Goal: Information Seeking & Learning: Learn about a topic

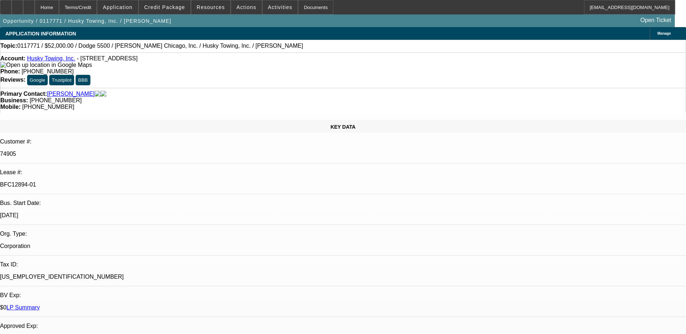
select select "0"
select select "2"
select select "0"
select select "6"
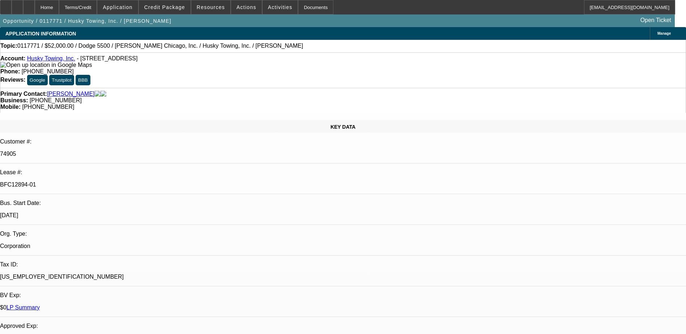
select select "0"
select select "2"
select select "0"
select select "6"
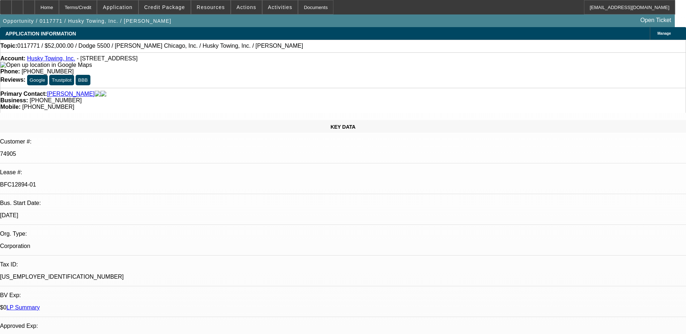
select select "0"
select select "2"
select select "0.1"
select select "4"
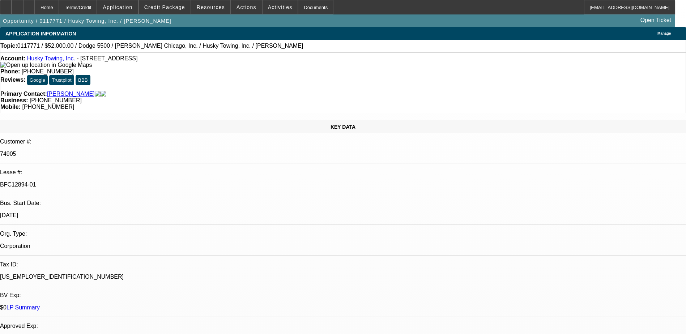
select select "0"
select select "2"
select select "0.1"
select select "4"
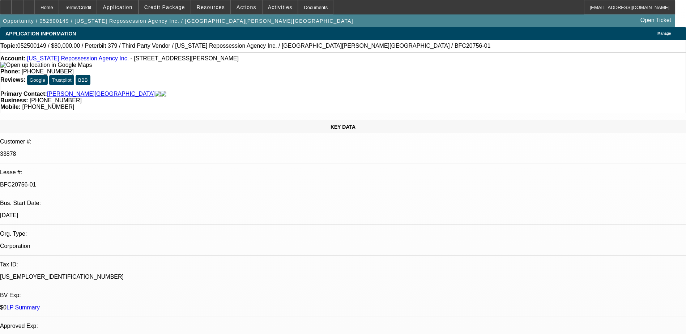
select select "0"
select select "6"
select select "0"
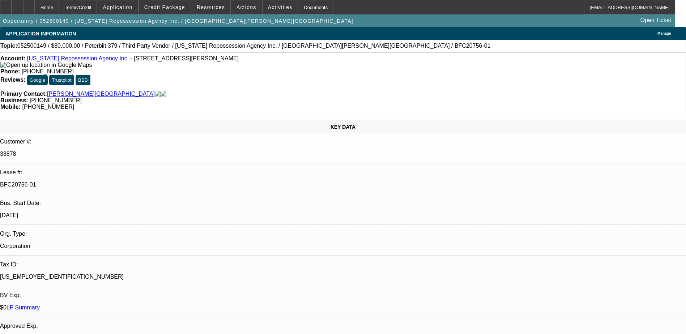
select select "0"
select select "3"
select select "0"
select select "6"
select select "0"
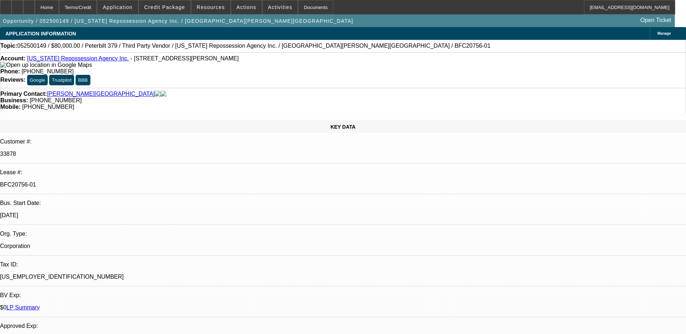
select select "0"
select select "6"
select select "0"
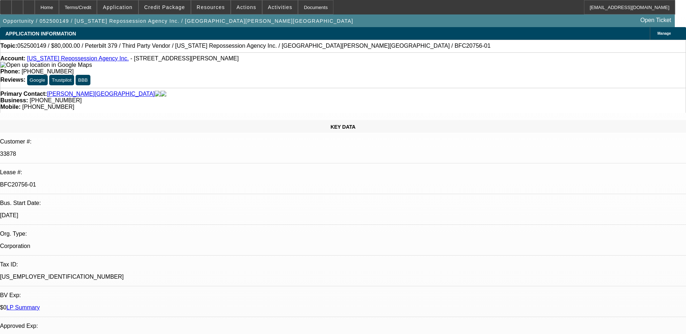
select select "3"
select select "0"
select select "6"
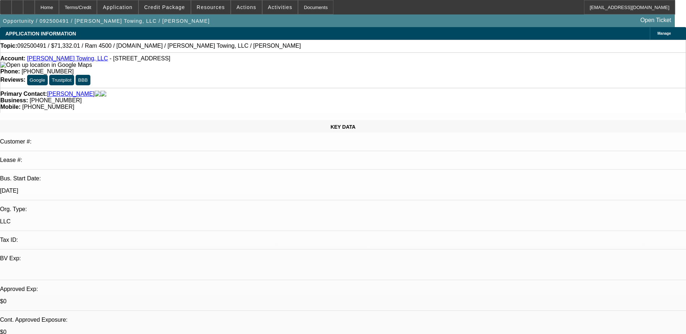
select select "0"
select select "1"
select select "2"
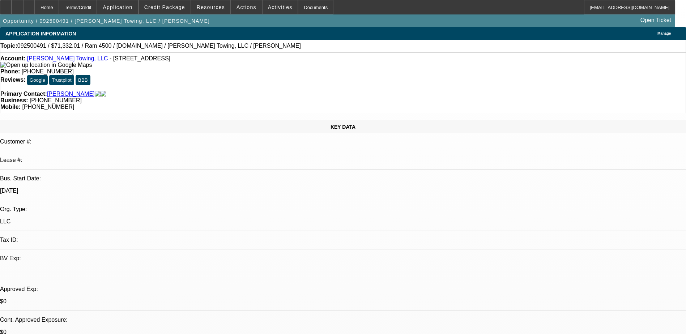
select select "6"
click at [67, 59] on link "Ogle's Towing, LLC" at bounding box center [67, 58] width 81 height 6
drag, startPoint x: 398, startPoint y: 83, endPoint x: 363, endPoint y: 87, distance: 35.6
click at [363, 88] on div "Primary Contact: Ogle, John Business: (865) 430-3714 Mobile: (865) 654-3392" at bounding box center [343, 100] width 686 height 25
copy span "(865) 654-3392"
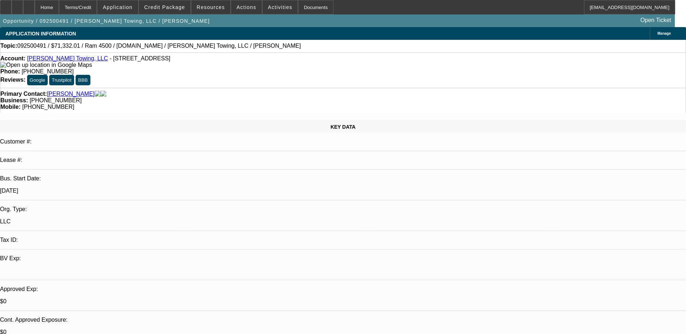
click at [361, 88] on div "Primary Contact: Ogle, John Business: (865) 430-3714 Mobile: (865) 654-3392" at bounding box center [343, 100] width 686 height 25
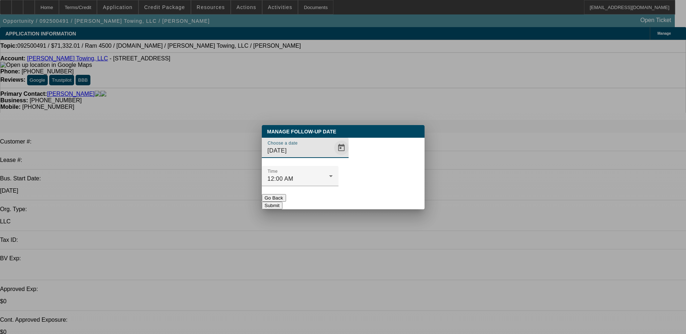
click at [333, 157] on span "Open calendar" at bounding box center [341, 147] width 17 height 17
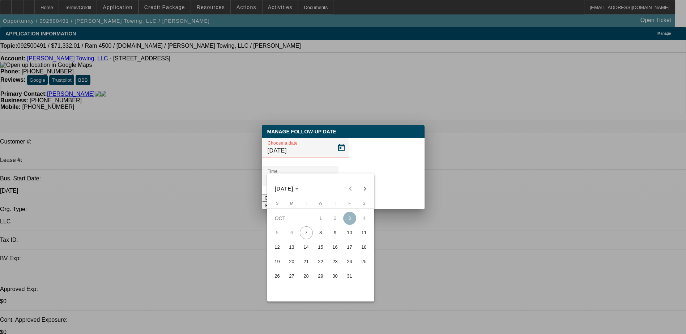
click at [329, 243] on button "16" at bounding box center [335, 247] width 14 height 14
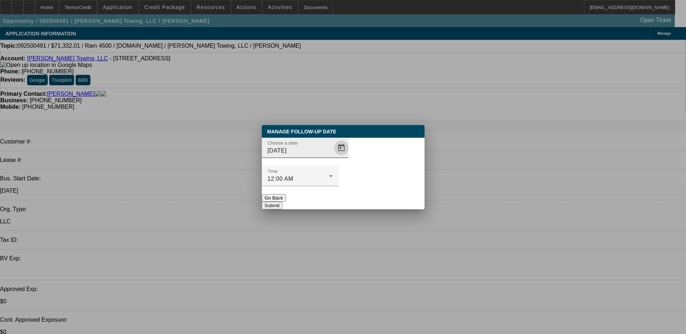
click at [333, 157] on span "Open calendar" at bounding box center [341, 147] width 17 height 17
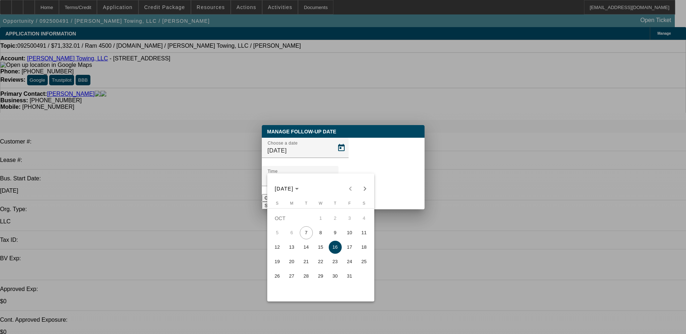
click at [333, 232] on span "9" at bounding box center [335, 232] width 13 height 13
type input "10/9/2025"
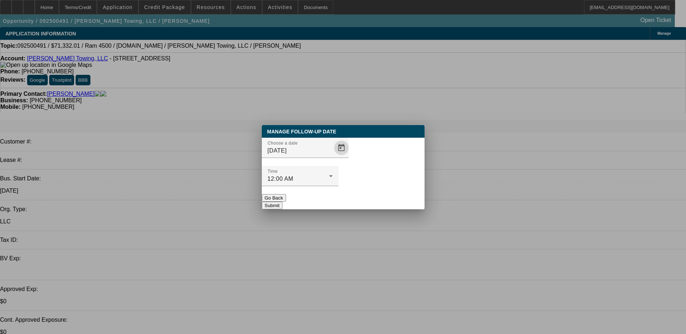
click at [282, 202] on button "Submit" at bounding box center [272, 206] width 21 height 8
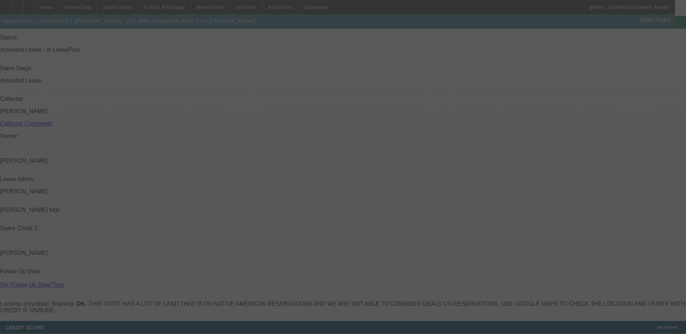
scroll to position [891, 0]
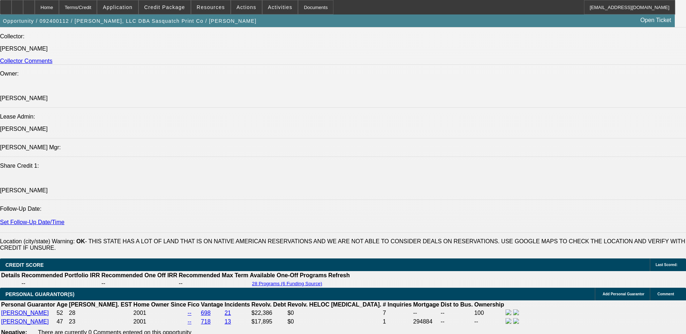
select select "0"
select select "2"
select select "0"
select select "2"
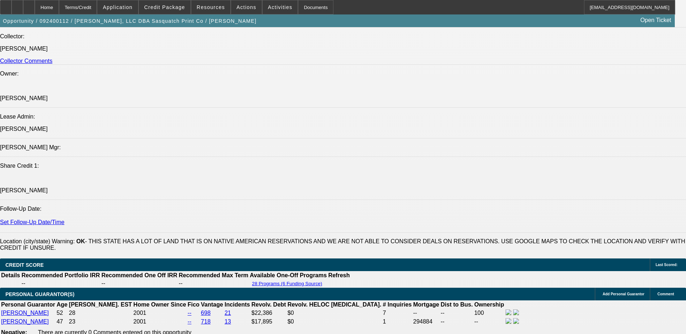
select select "0"
select select "2"
select select "0"
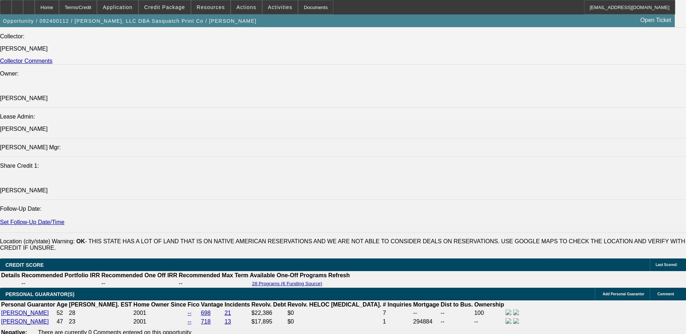
select select "2"
select select "0"
select select "1"
select select "2"
select select "6"
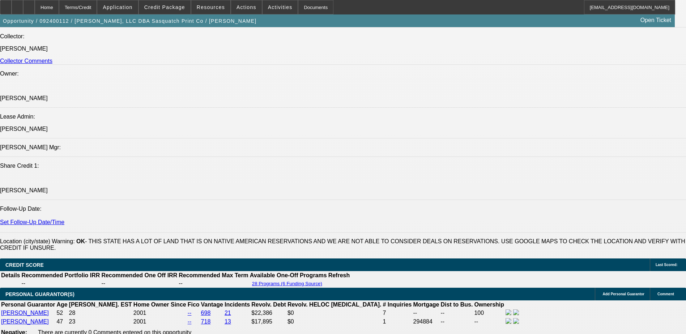
select select "1"
select select "2"
select select "6"
select select "1"
select select "2"
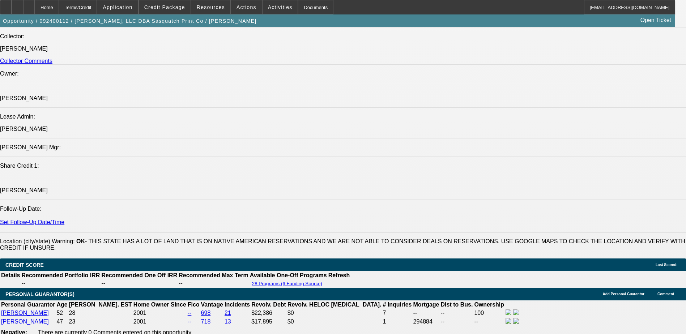
select select "6"
select select "1"
select select "2"
select select "6"
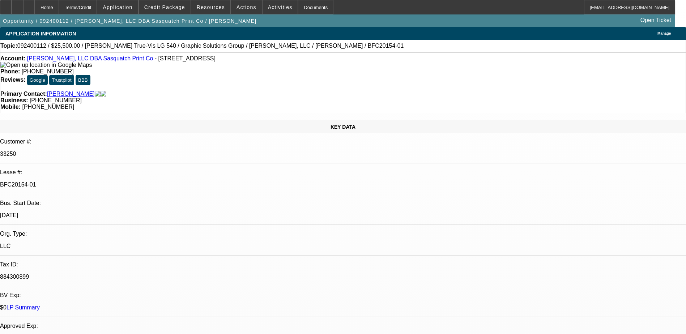
scroll to position [0, 0]
click at [77, 91] on link "Roberts, Trynna" at bounding box center [71, 94] width 48 height 7
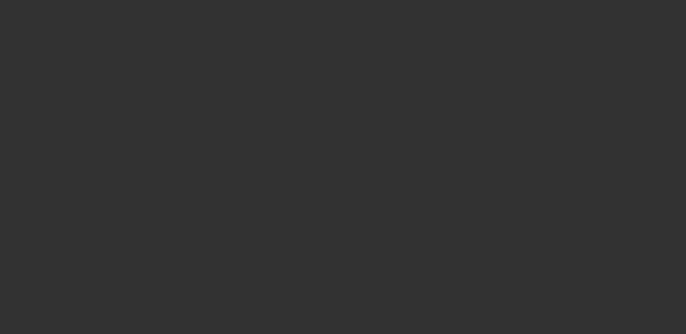
select select "0"
select select "2"
select select "0.1"
select select "0"
select select "2"
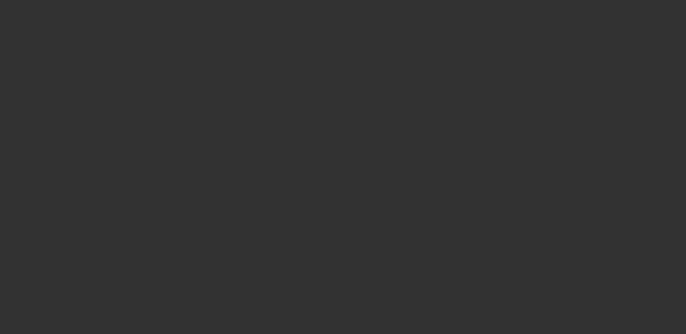
select select "0.1"
select select "0"
select select "2"
select select "0.1"
select select "0"
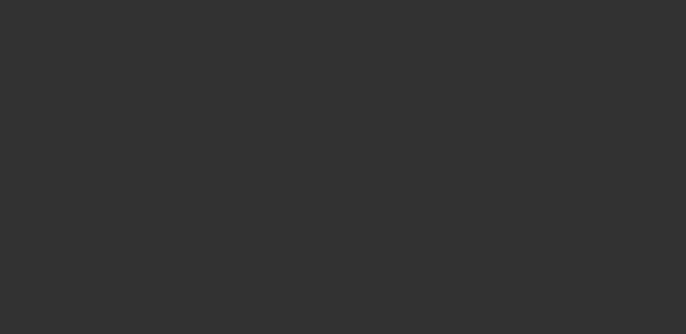
select select "0"
select select "0.1"
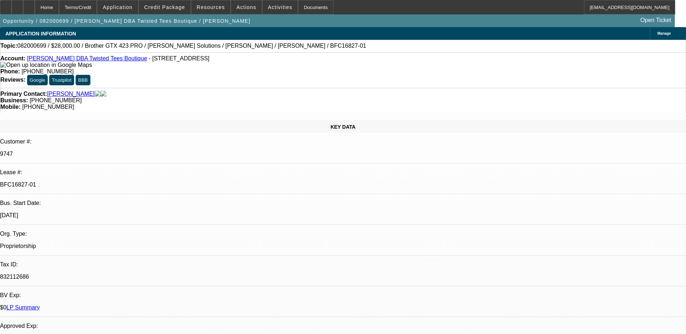
select select "1"
select select "2"
select select "4"
select select "1"
select select "2"
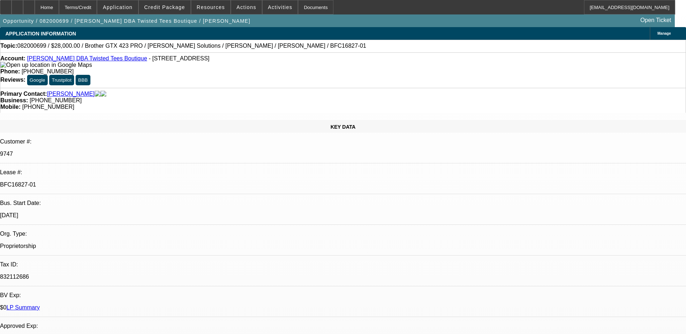
select select "8"
select select "1"
select select "2"
select select "8"
select select "1"
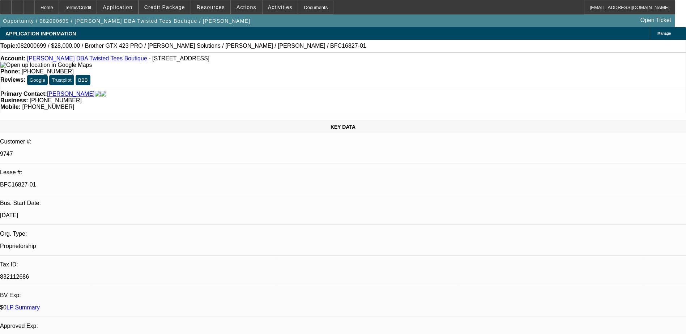
select select "2"
select select "4"
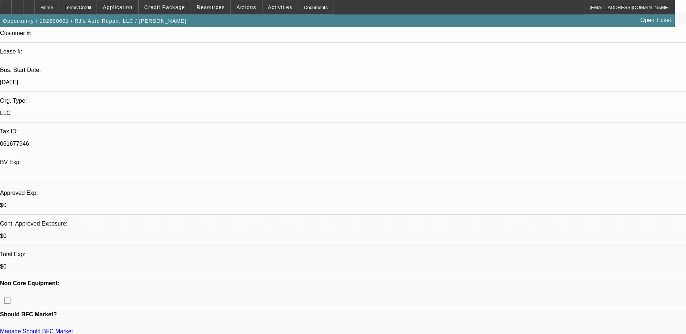
select select "0"
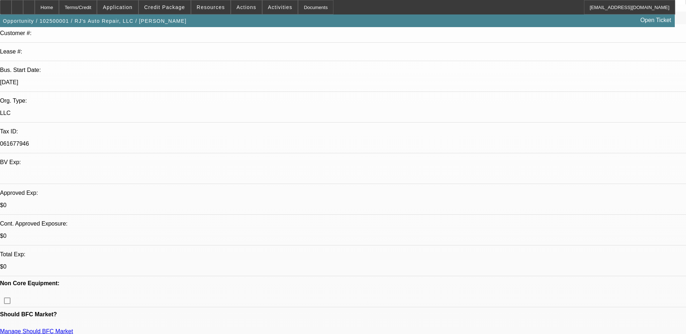
select select "0"
select select "1"
select select "6"
select select "1"
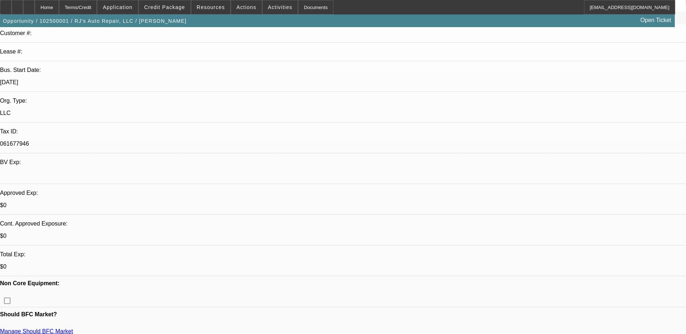
select select "3"
select select "6"
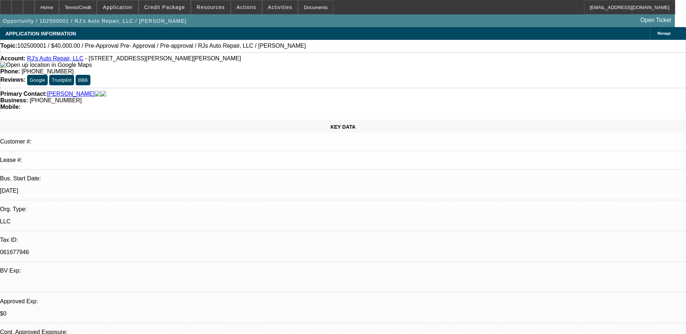
click at [57, 57] on div "Account: RJ's Auto Repair, LLC - 18 Taylor Ave, Bethel, CT 06801" at bounding box center [342, 61] width 685 height 13
click at [57, 59] on link "RJ's Auto Repair, LLC" at bounding box center [55, 58] width 56 height 6
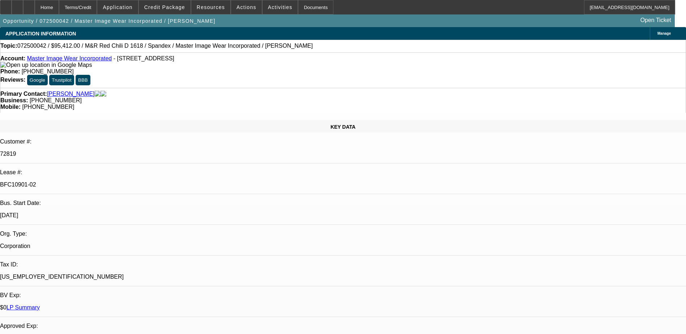
select select "0"
select select "0.1"
select select "4"
select select "0"
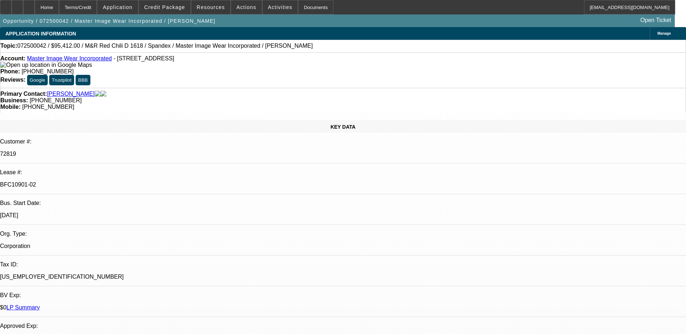
select select "0"
select select "0.1"
select select "4"
select select "0"
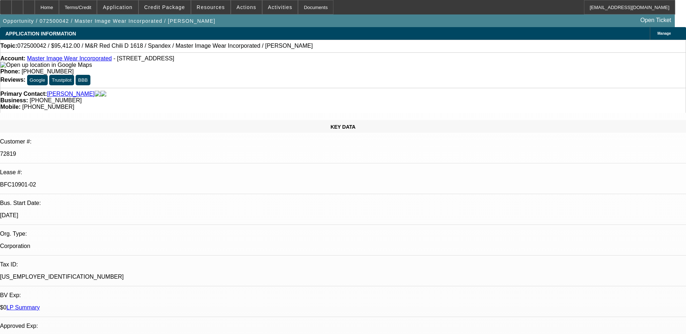
select select "3"
select select "0.1"
select select "4"
select select "0"
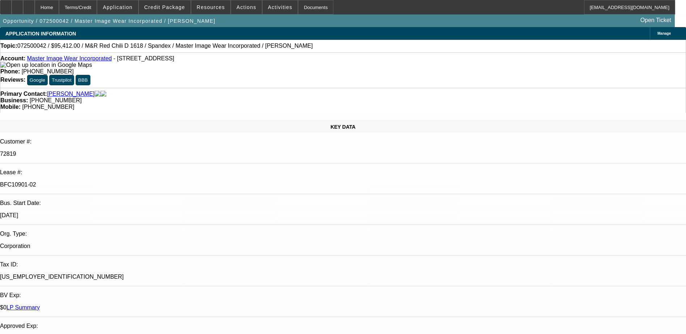
select select "3"
select select "0.1"
select select "4"
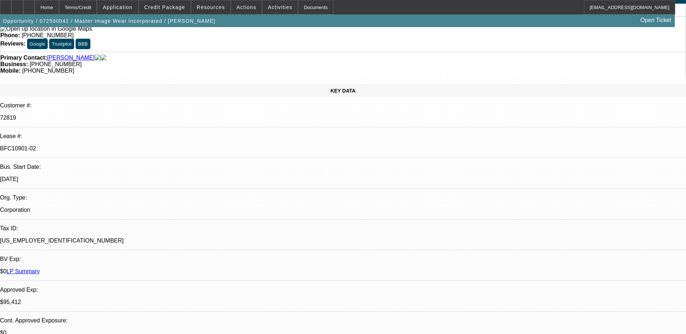
scroll to position [36, 0]
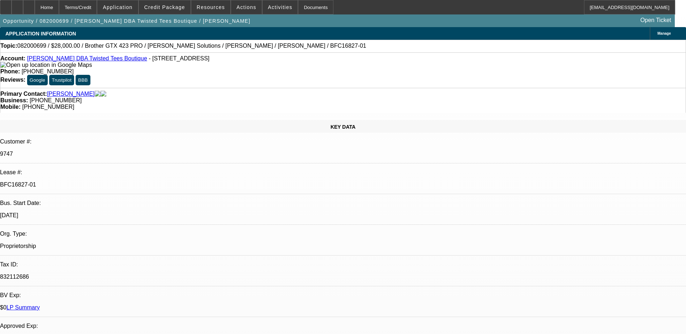
select select "0"
select select "2"
select select "0.1"
select select "0"
select select "2"
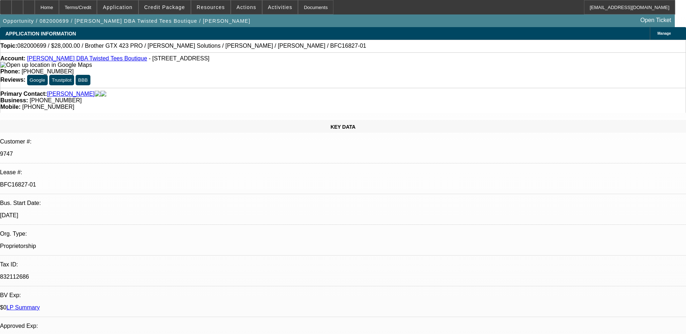
select select "0.1"
select select "0"
select select "2"
select select "0.1"
select select "0"
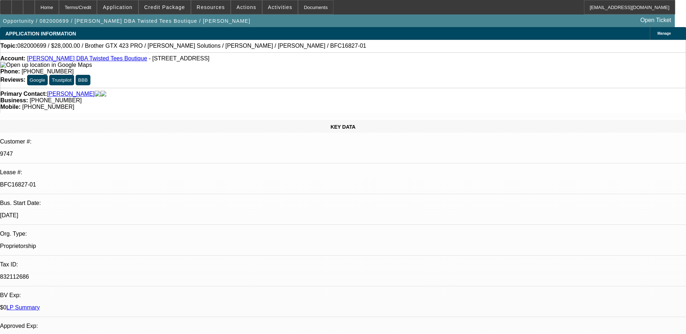
select select "0"
select select "0.1"
select select "1"
select select "2"
select select "4"
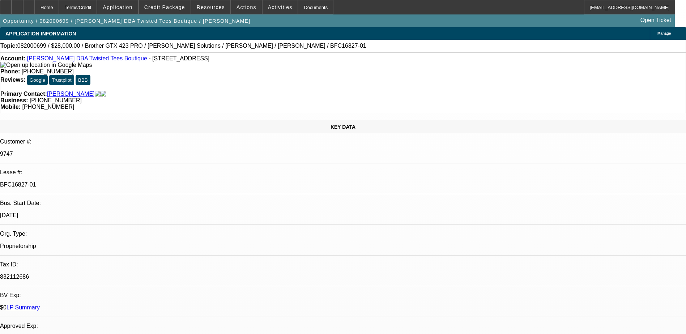
select select "1"
select select "2"
select select "8"
select select "1"
select select "2"
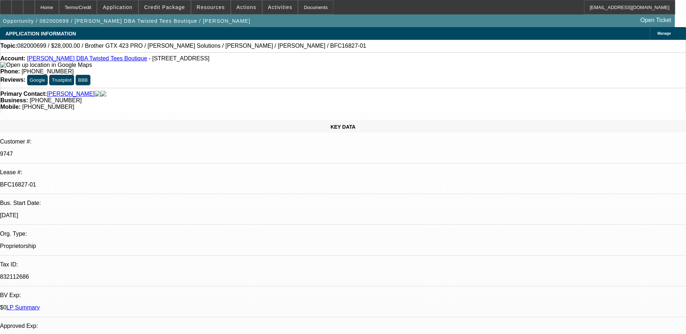
select select "8"
select select "1"
select select "2"
select select "4"
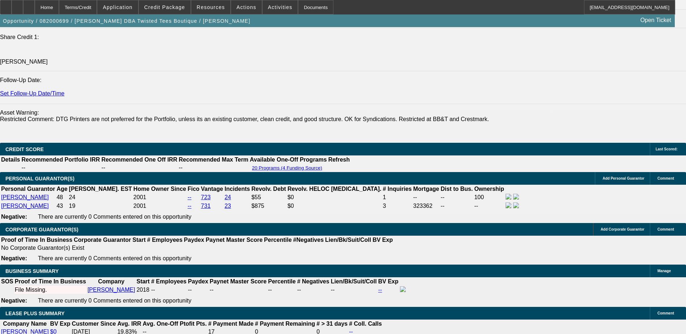
scroll to position [976, 0]
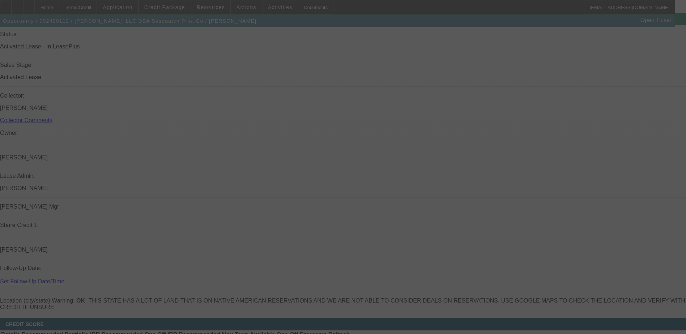
scroll to position [829, 0]
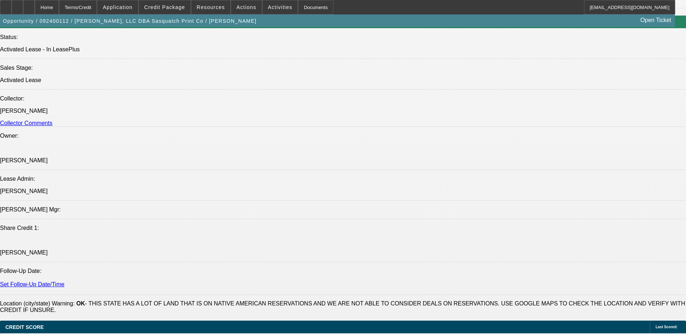
select select "0"
select select "2"
select select "0"
select select "2"
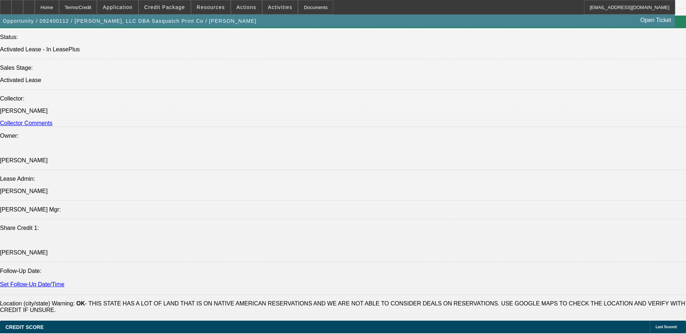
select select "0"
select select "2"
select select "0"
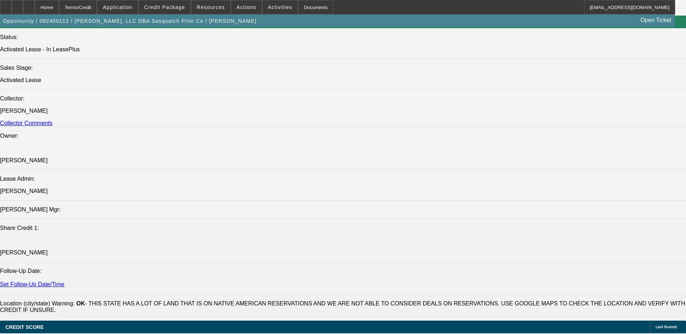
select select "2"
select select "0"
select select "1"
select select "2"
select select "6"
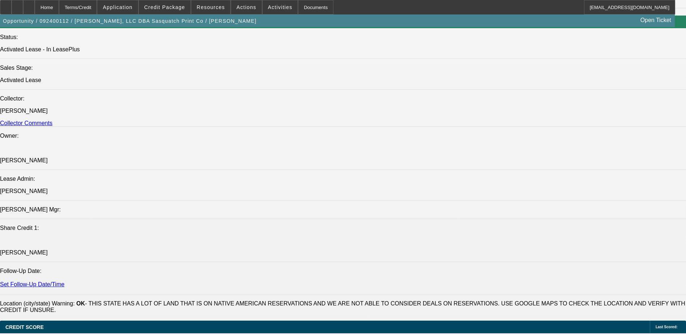
select select "1"
select select "2"
select select "6"
select select "1"
select select "2"
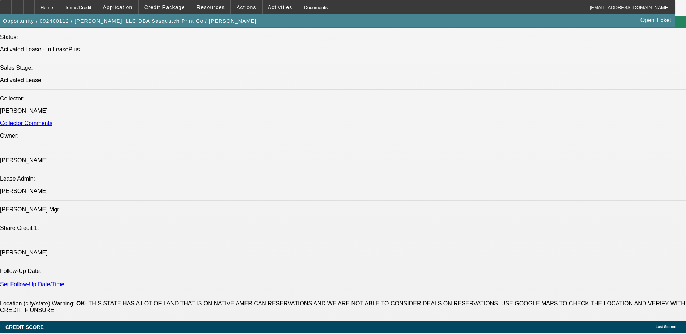
select select "6"
select select "1"
select select "2"
select select "6"
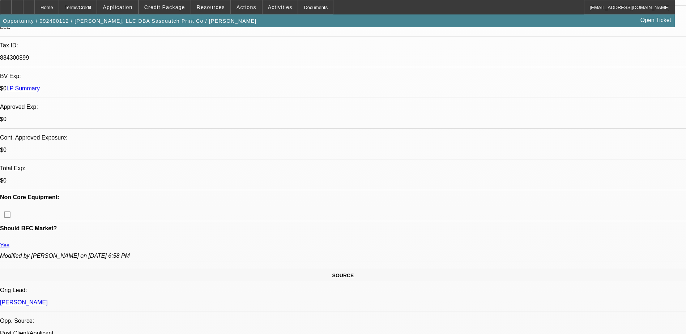
scroll to position [181, 0]
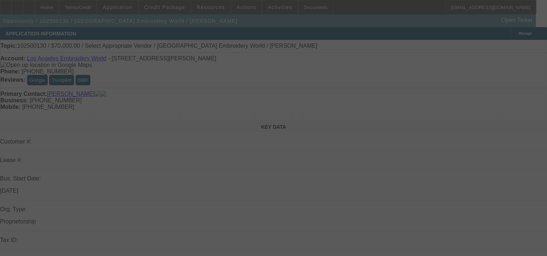
scroll to position [17, 0]
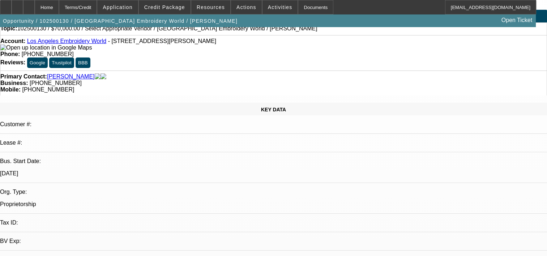
select select "0"
select select "2"
select select "0.1"
select select "1"
select select "2"
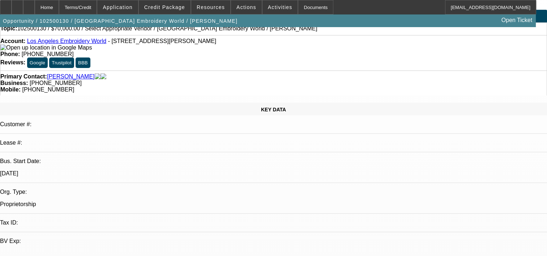
select select "4"
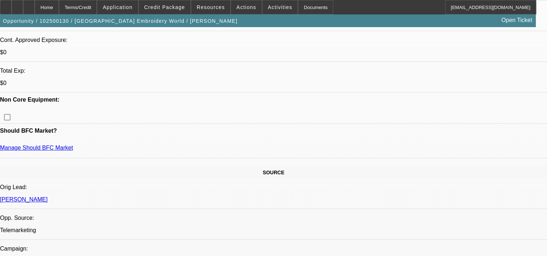
scroll to position [289, 0]
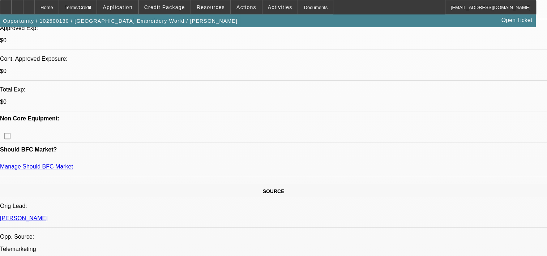
scroll to position [260, 0]
drag, startPoint x: 138, startPoint y: 69, endPoint x: 127, endPoint y: 70, distance: 11.6
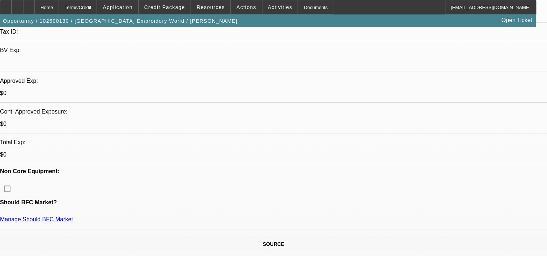
scroll to position [207, 0]
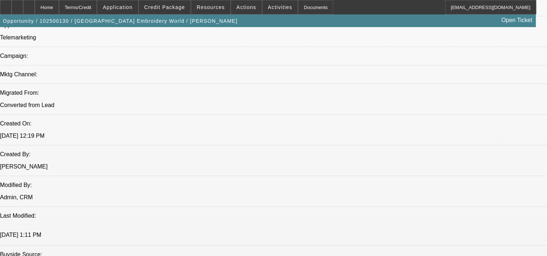
scroll to position [473, 0]
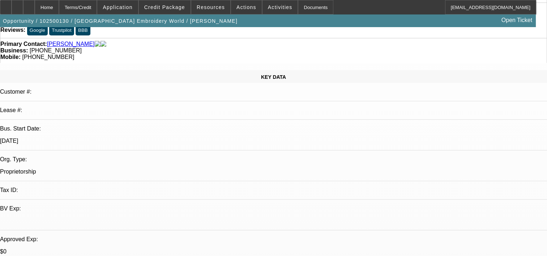
scroll to position [48, 0]
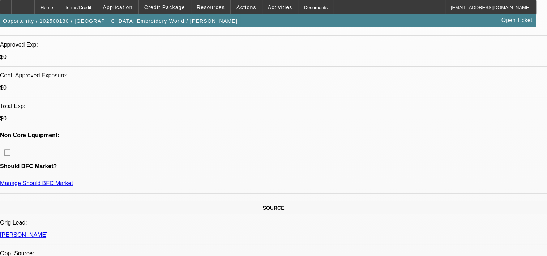
scroll to position [254, 0]
